Goal: Task Accomplishment & Management: Manage account settings

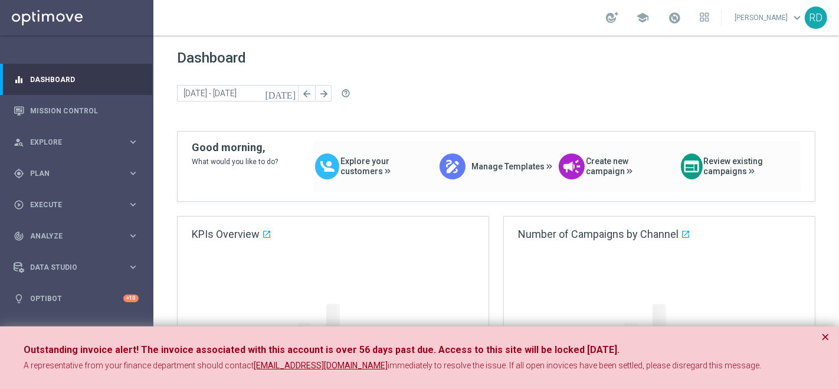
drag, startPoint x: 827, startPoint y: 339, endPoint x: 704, endPoint y: 268, distance: 141.7
click at [827, 339] on button "×" at bounding box center [825, 337] width 8 height 14
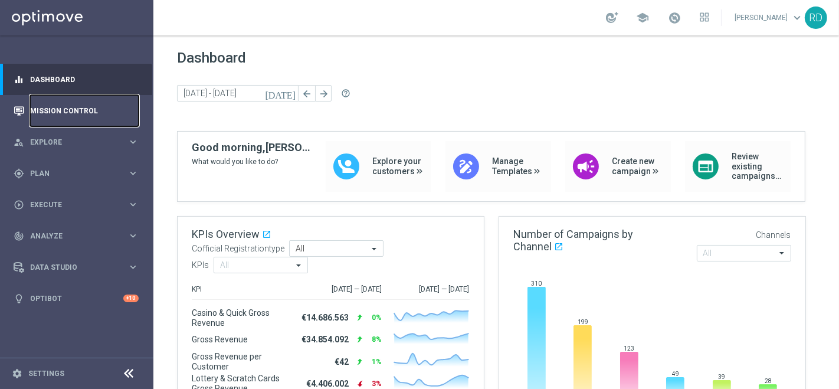
click at [68, 107] on link "Mission Control" at bounding box center [84, 110] width 109 height 31
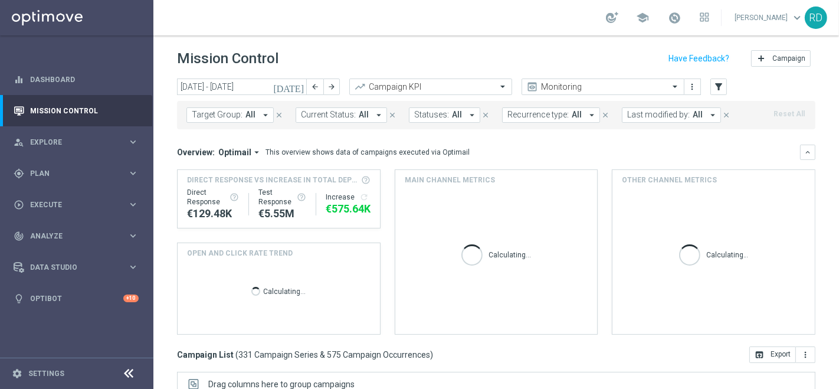
click at [299, 86] on icon "[DATE]" at bounding box center [289, 86] width 32 height 11
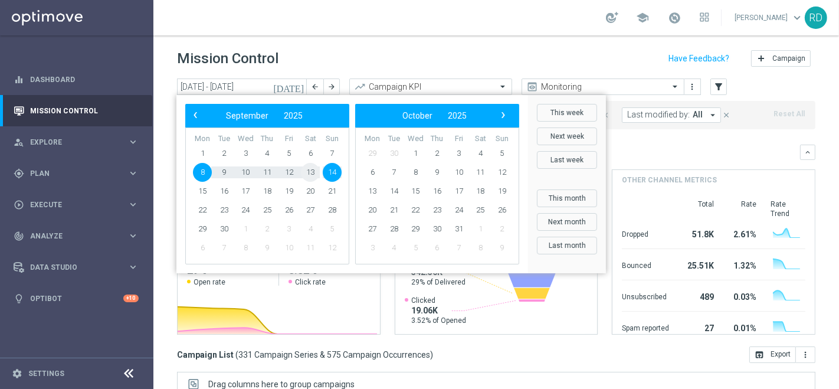
click at [311, 171] on span "13" at bounding box center [310, 172] width 19 height 19
type input "[DATE] - [DATE]"
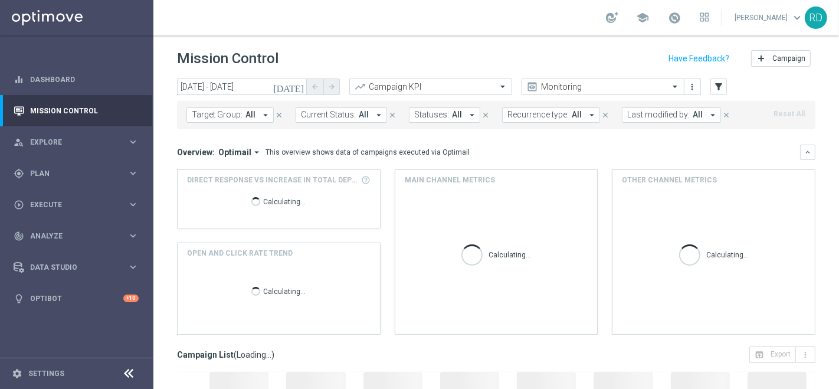
click at [256, 120] on button "Target Group: All arrow_drop_down" at bounding box center [229, 114] width 87 height 15
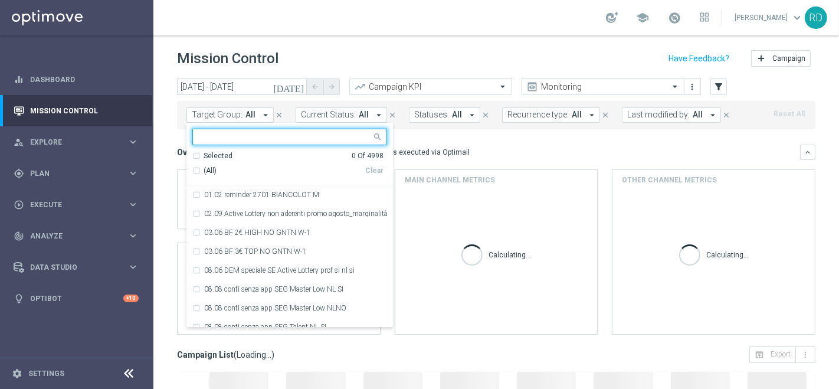
click at [242, 137] on input "text" at bounding box center [285, 137] width 173 height 10
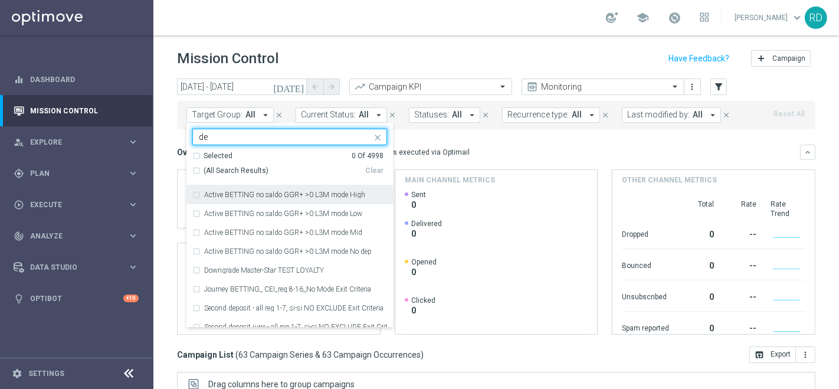
type input "d"
click at [434, 125] on div "Target Group: All arrow_drop_down Selected 0 Of 4998 (All) Clear 01.02 reminder…" at bounding box center [496, 115] width 638 height 28
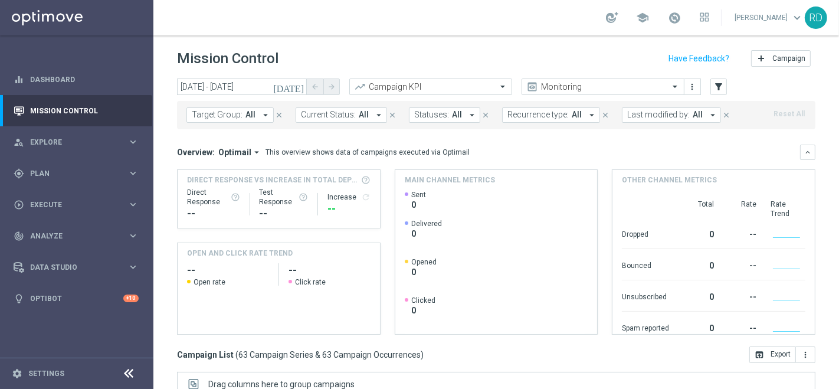
click at [665, 115] on span "Last modified by:" at bounding box center [658, 115] width 63 height 10
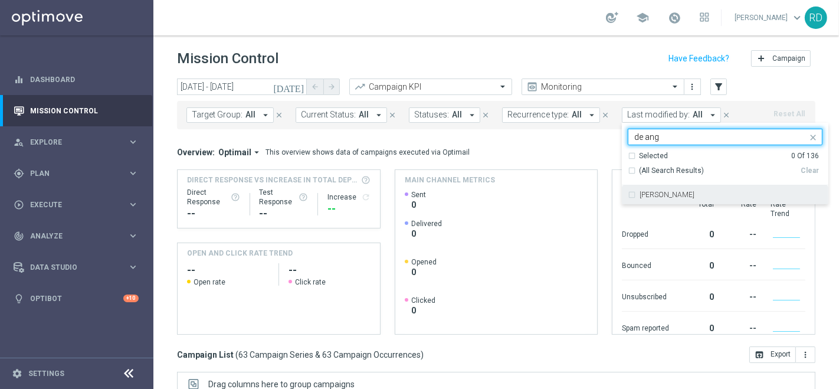
click at [644, 189] on div "[PERSON_NAME]" at bounding box center [725, 194] width 195 height 19
type input "de ang"
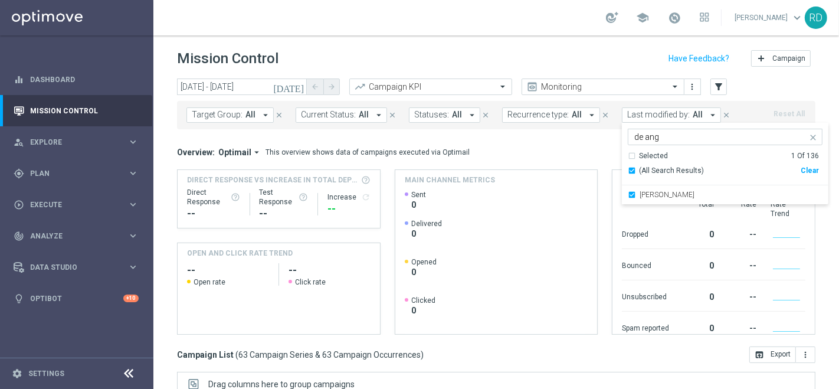
click at [560, 145] on div "Overview: Optimail arrow_drop_down This overview shows data of campaigns execut…" at bounding box center [496, 152] width 638 height 15
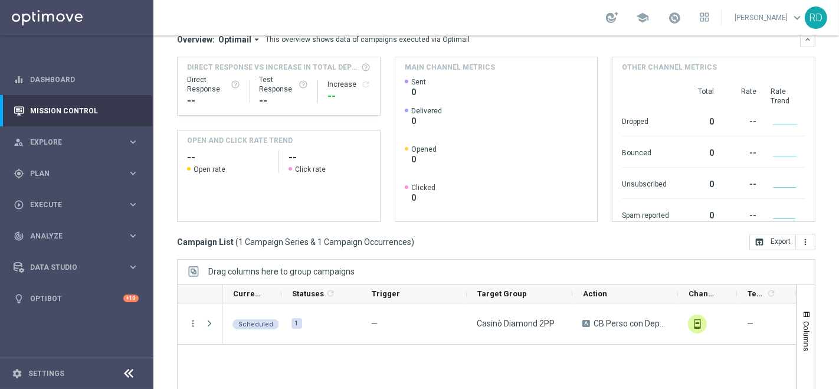
scroll to position [224, 0]
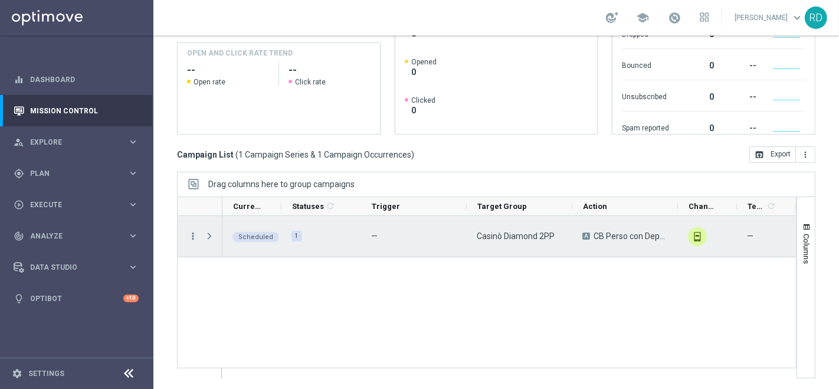
click at [192, 234] on icon "more_vert" at bounding box center [193, 236] width 11 height 11
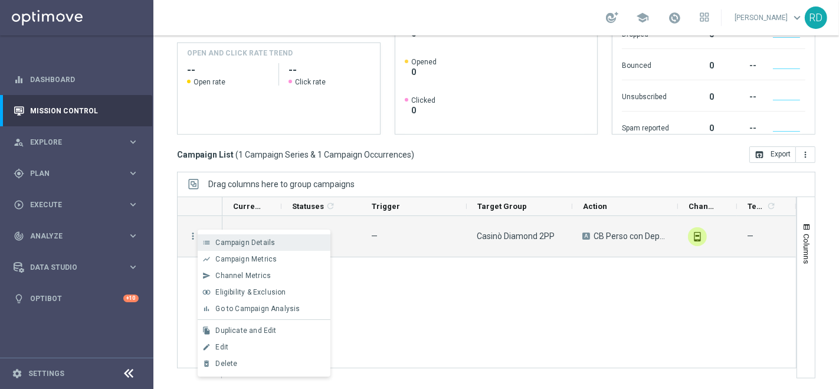
click at [247, 242] on span "Campaign Details" at bounding box center [245, 242] width 60 height 8
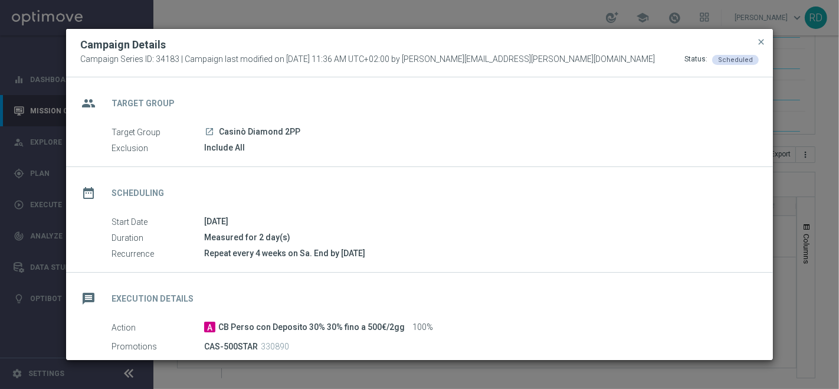
scroll to position [65, 0]
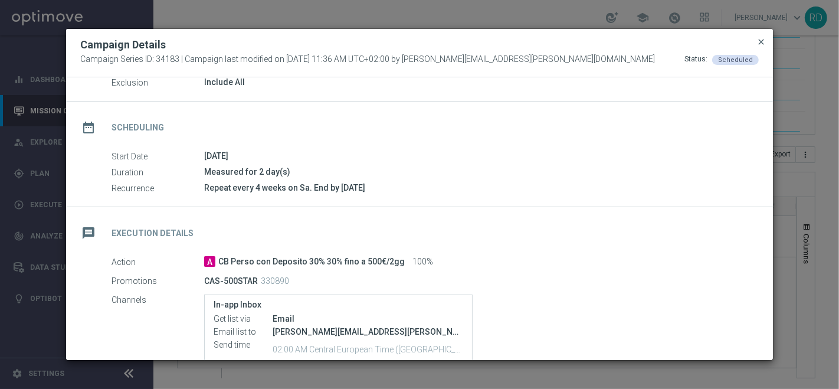
click at [762, 41] on span "close" at bounding box center [760, 41] width 9 height 9
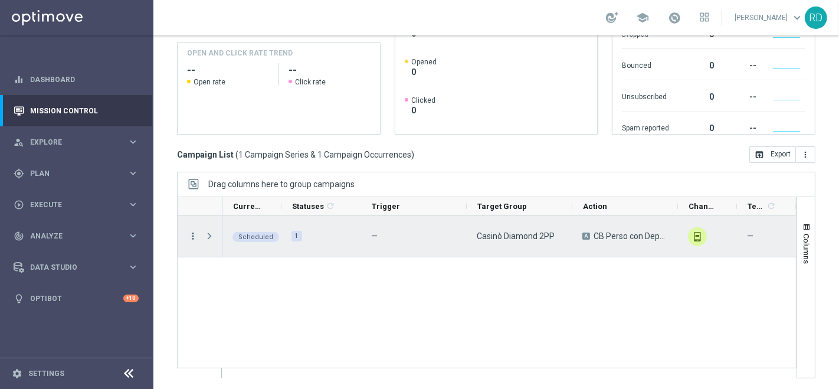
click at [190, 234] on icon "more_vert" at bounding box center [193, 236] width 11 height 11
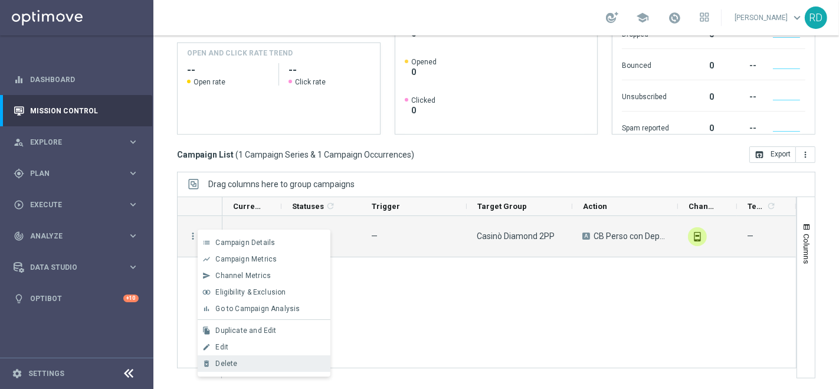
click at [216, 359] on span "Delete" at bounding box center [226, 363] width 22 height 8
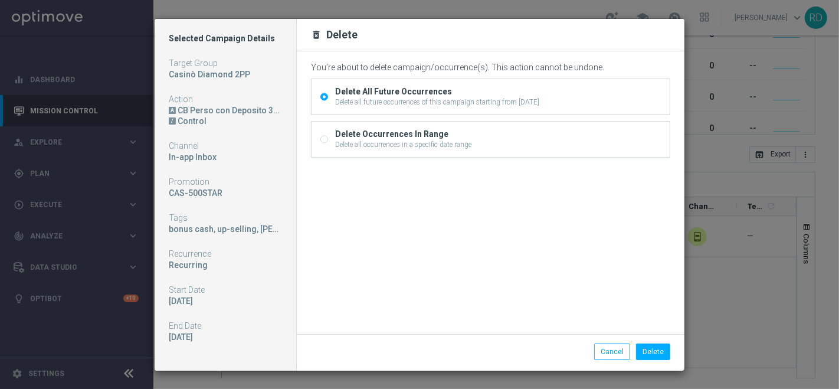
click at [391, 140] on div "Delete all occurrences in a specific date range" at bounding box center [403, 144] width 136 height 11
click at [328, 140] on input "Delete Occurrences In Range Delete all occurrences in a specific date range" at bounding box center [324, 141] width 8 height 8
radio input "true"
radio input "false"
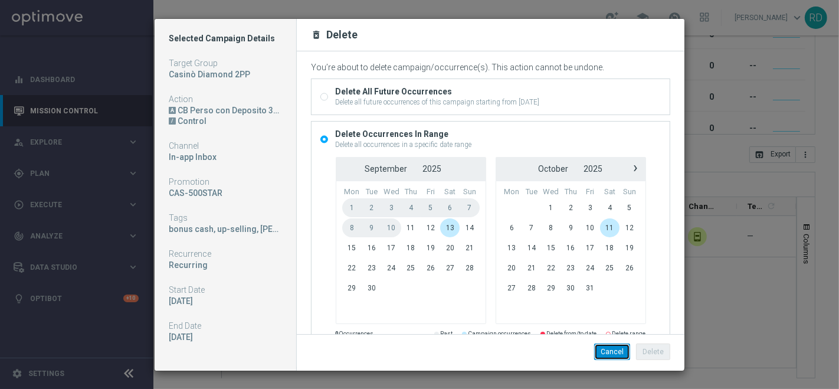
click at [604, 353] on button "Cancel" at bounding box center [612, 351] width 36 height 17
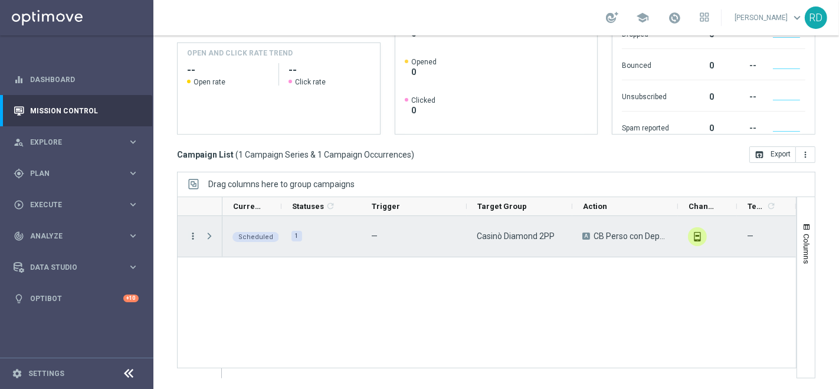
click at [192, 234] on icon "more_vert" at bounding box center [193, 236] width 11 height 11
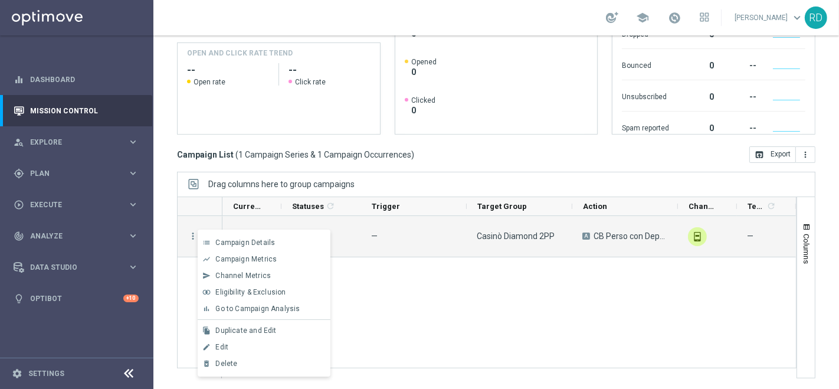
click at [216, 345] on span "Edit" at bounding box center [221, 347] width 13 height 8
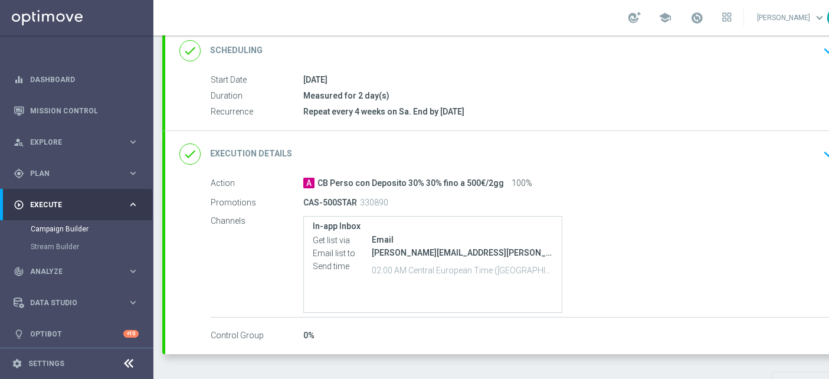
scroll to position [192, 0]
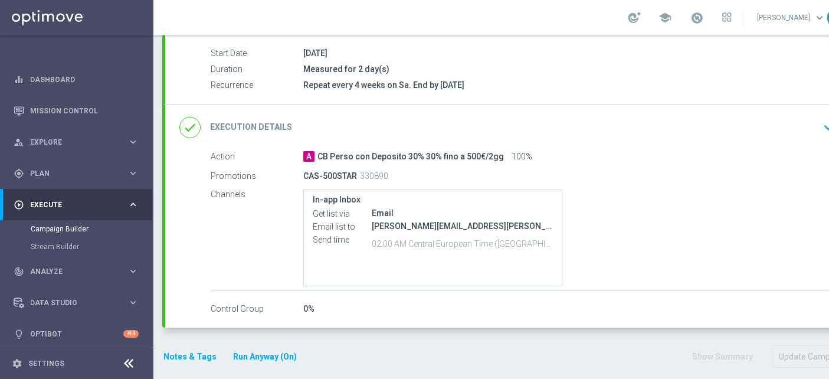
click at [193, 130] on icon "done" at bounding box center [189, 127] width 21 height 21
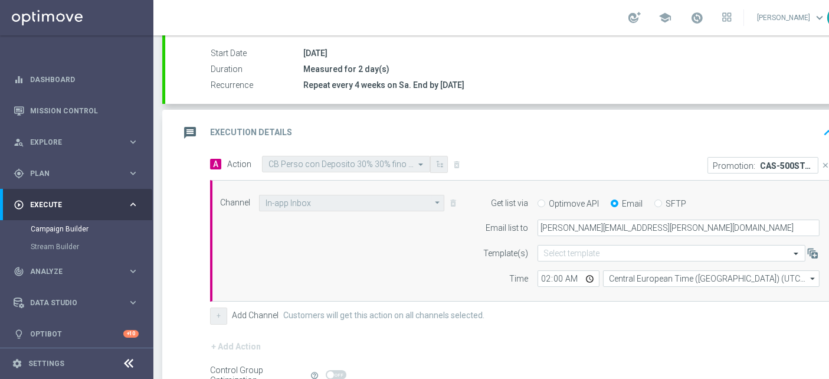
scroll to position [310, 0]
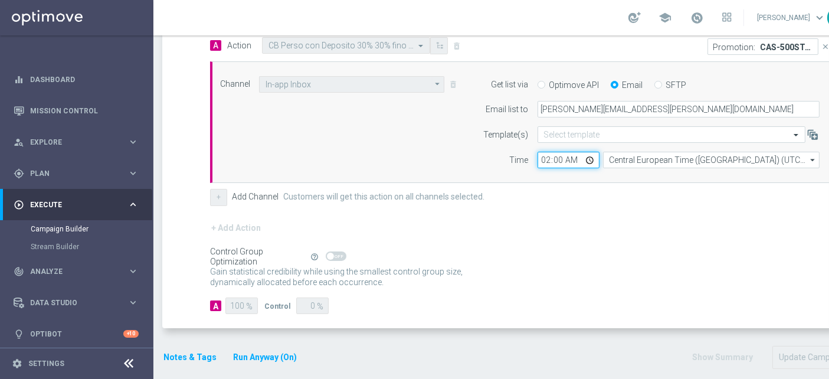
click at [558, 158] on input "02:00" at bounding box center [568, 160] width 62 height 17
type input "02:30"
click at [509, 189] on div "+ Add Channel Customers will get this action on all channels selected." at bounding box center [522, 197] width 624 height 17
click at [791, 350] on button "Update Campaign" at bounding box center [812, 357] width 80 height 23
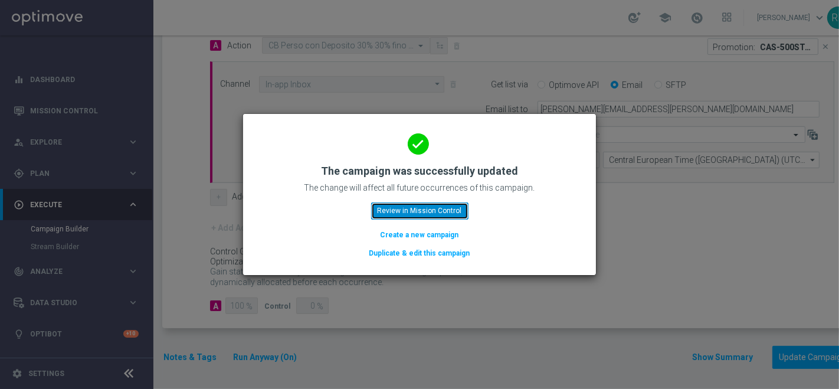
click at [399, 210] on button "Review in Mission Control" at bounding box center [419, 210] width 97 height 17
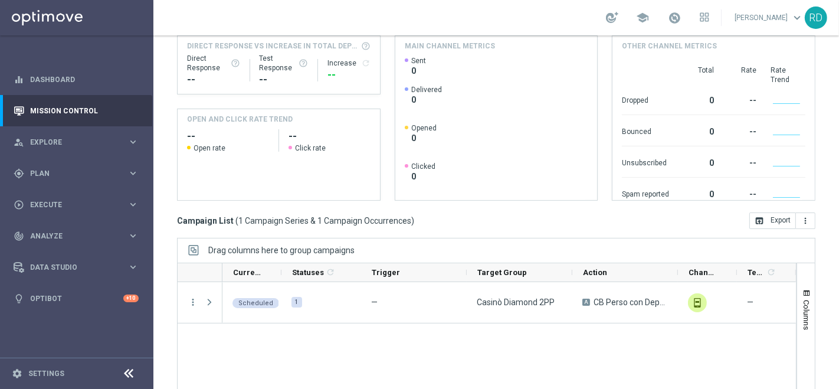
scroll to position [27, 0]
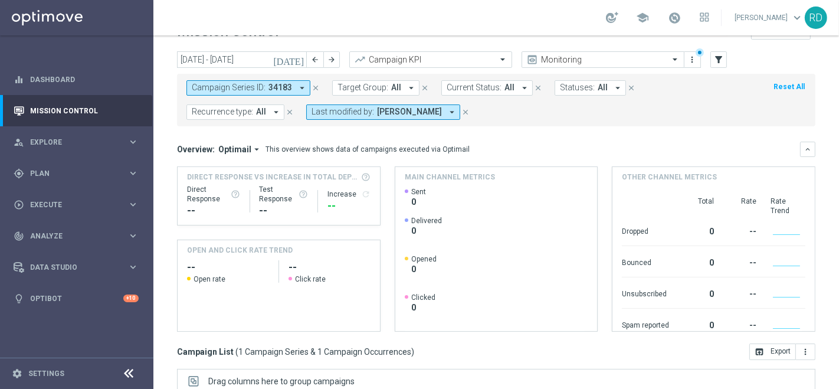
click at [237, 112] on span "Recurrence type:" at bounding box center [222, 112] width 61 height 10
click at [316, 126] on mini-dashboard "Overview: Optimail arrow_drop_down This overview shows data of campaigns execut…" at bounding box center [496, 234] width 638 height 217
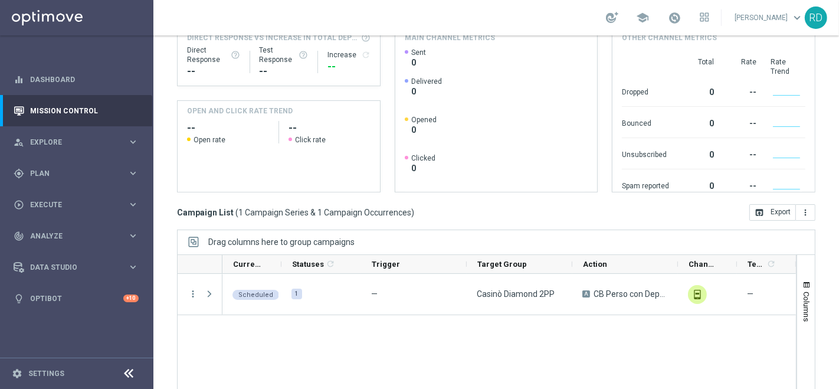
scroll to position [224, 0]
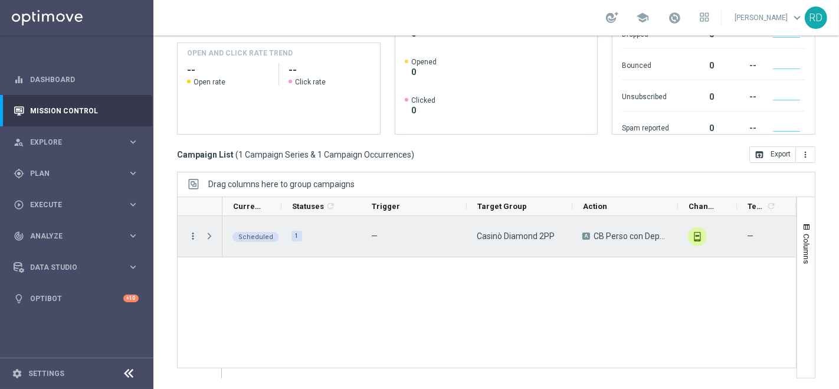
click at [196, 236] on icon "more_vert" at bounding box center [193, 236] width 11 height 11
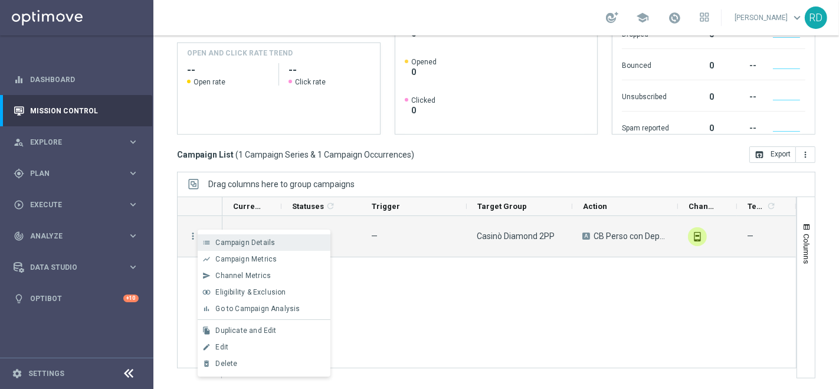
click at [256, 246] on span "Campaign Details" at bounding box center [245, 242] width 60 height 8
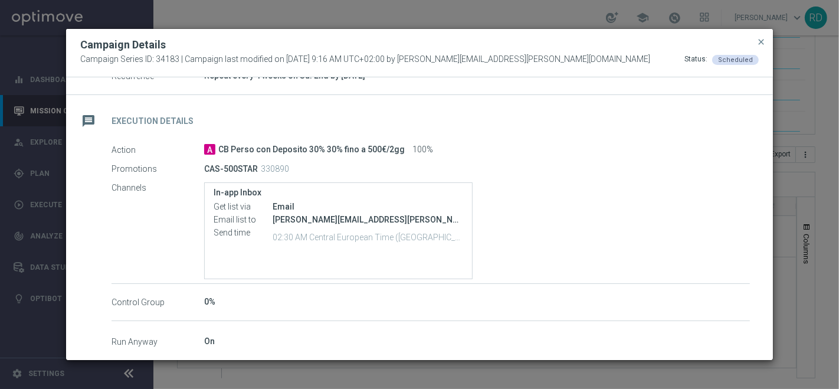
scroll to position [196, 0]
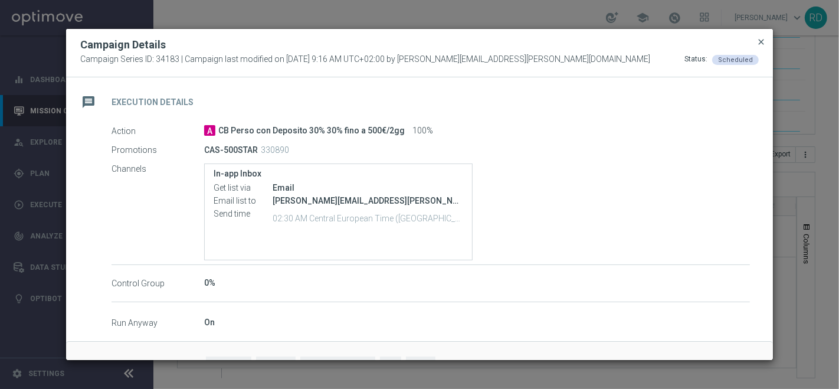
click at [763, 39] on span "close" at bounding box center [760, 41] width 9 height 9
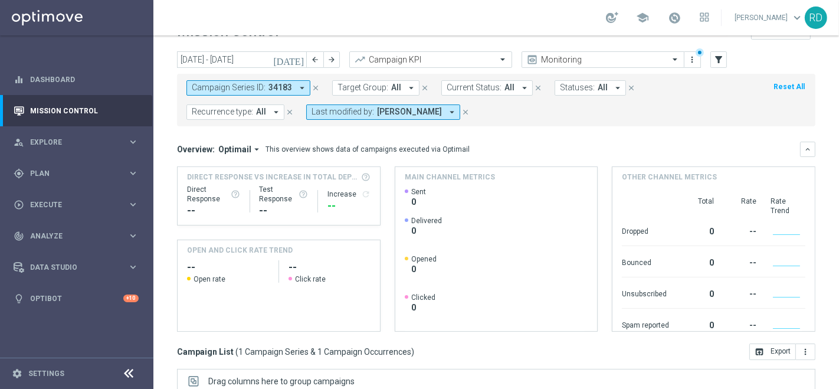
scroll to position [0, 0]
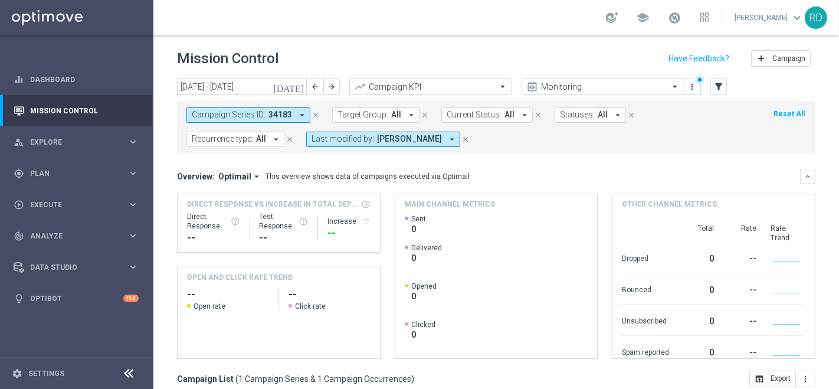
click at [301, 88] on icon "[DATE]" at bounding box center [289, 86] width 32 height 11
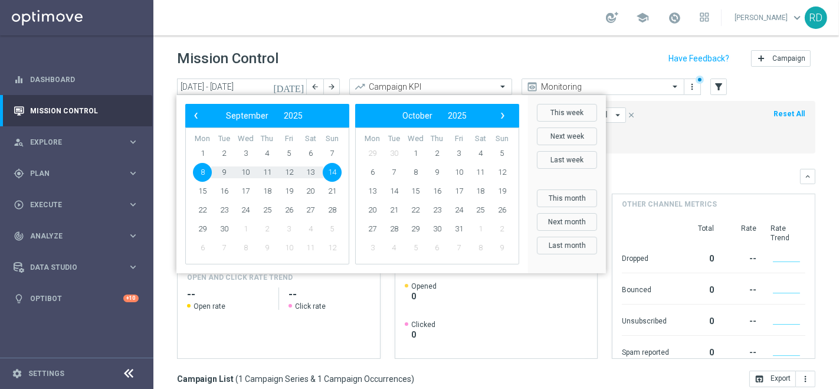
click at [204, 174] on span "8" at bounding box center [202, 172] width 19 height 19
click at [333, 173] on span "14" at bounding box center [332, 172] width 19 height 19
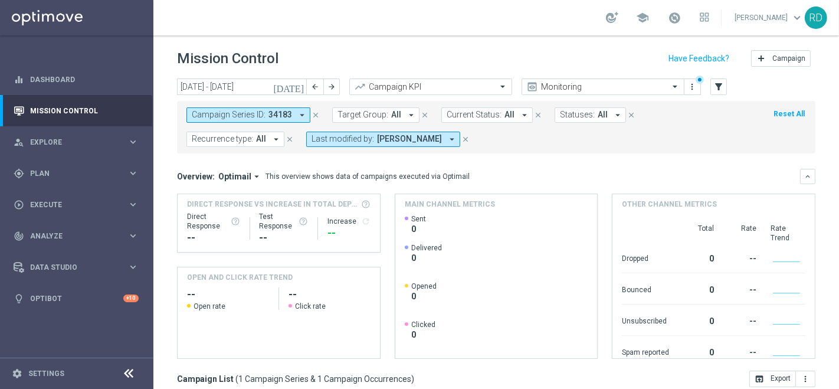
click at [566, 135] on form "Campaign Series ID: 34183 arrow_drop_down close Target Group: All arrow_drop_do…" at bounding box center [469, 127] width 567 height 40
click at [260, 142] on span "All" at bounding box center [261, 139] width 10 height 10
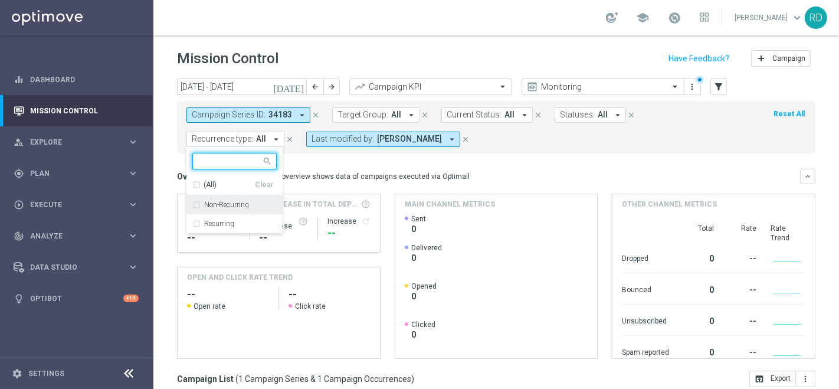
click at [519, 152] on div "Campaign Series ID: 34183 arrow_drop_down close Target Group: All arrow_drop_do…" at bounding box center [496, 127] width 638 height 53
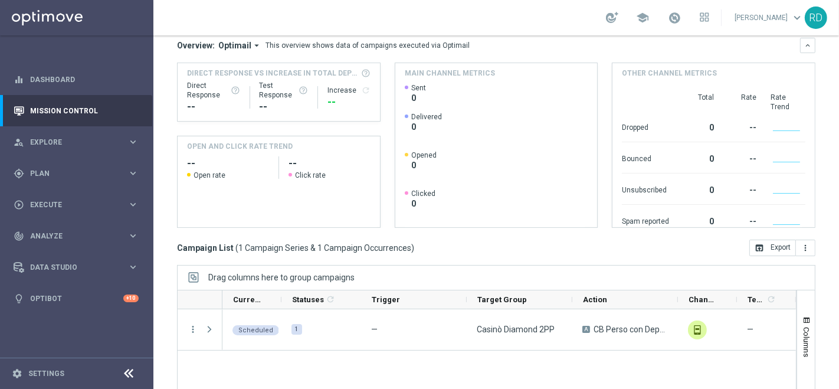
scroll to position [224, 0]
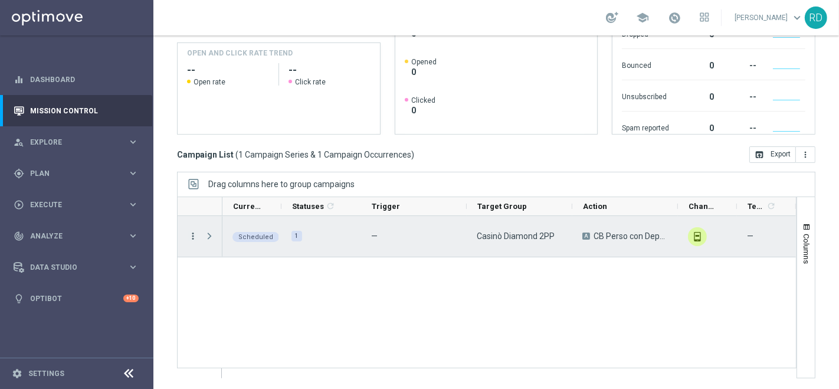
click at [190, 234] on icon "more_vert" at bounding box center [193, 236] width 11 height 11
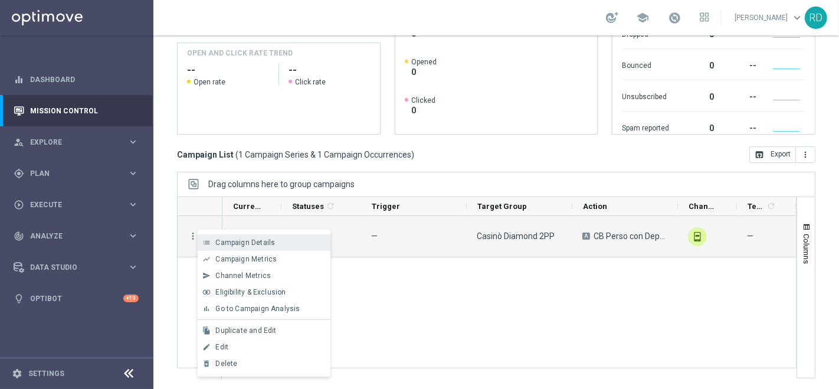
click at [227, 241] on span "Campaign Details" at bounding box center [245, 242] width 60 height 8
